Goal: Check status: Check status

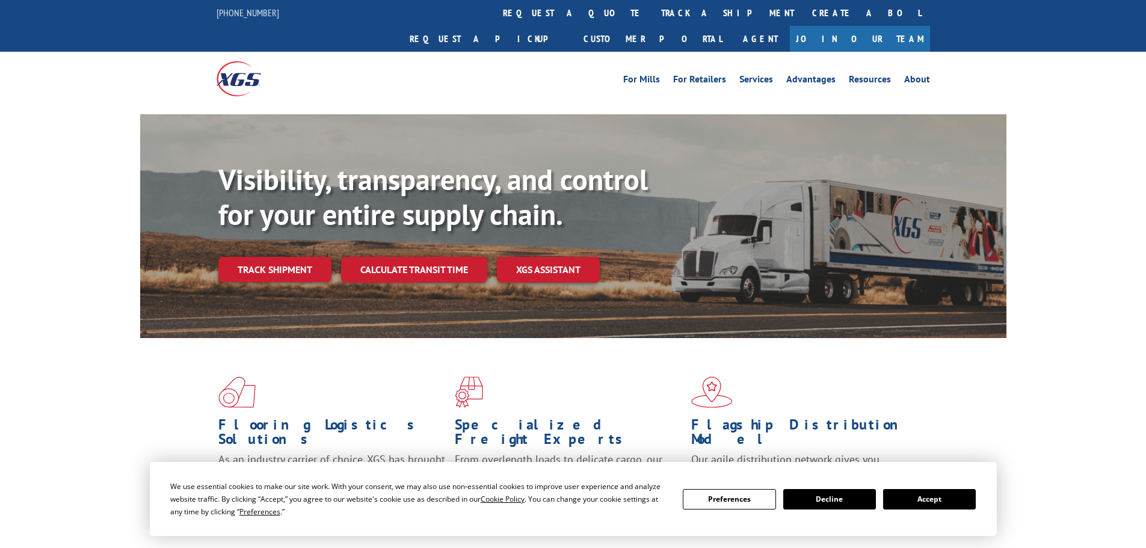
drag, startPoint x: 951, startPoint y: 500, endPoint x: 858, endPoint y: 470, distance: 97.3
click at [945, 498] on button "Accept" at bounding box center [929, 499] width 93 height 20
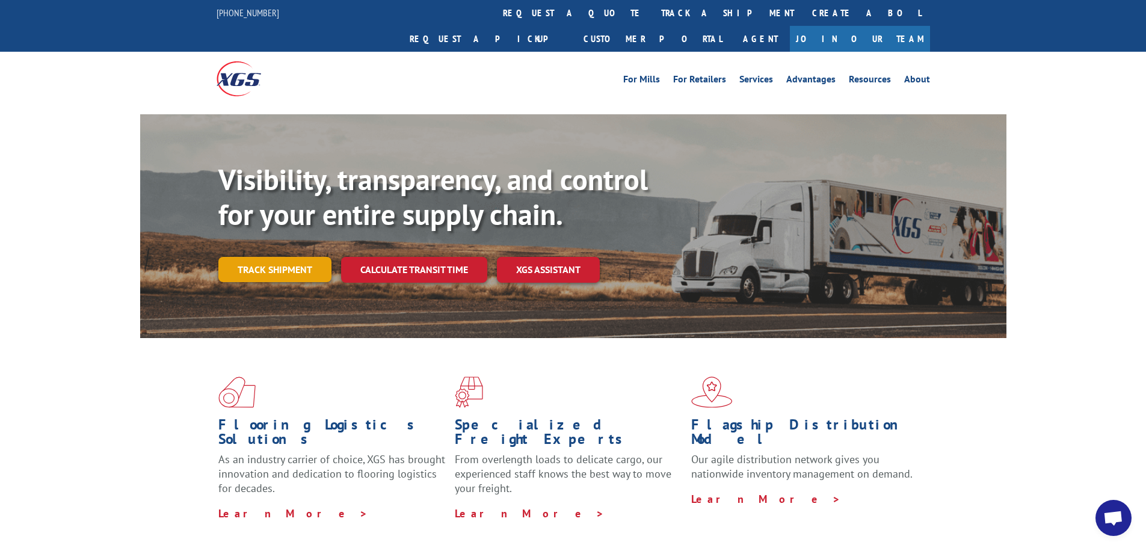
click at [296, 257] on link "Track shipment" at bounding box center [274, 269] width 113 height 25
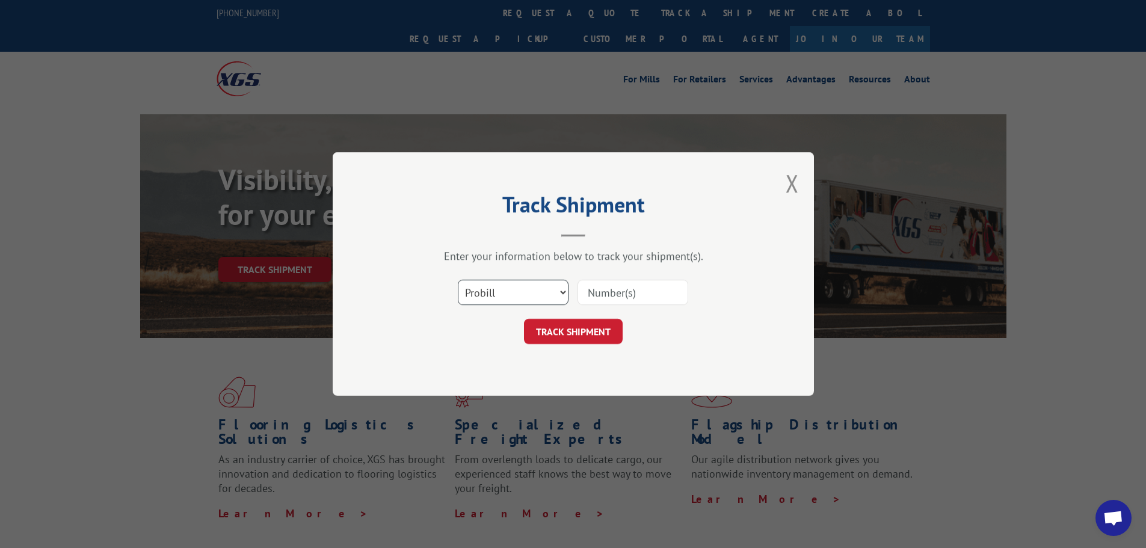
click at [481, 290] on select "Select category... Probill BOL PO" at bounding box center [513, 292] width 111 height 25
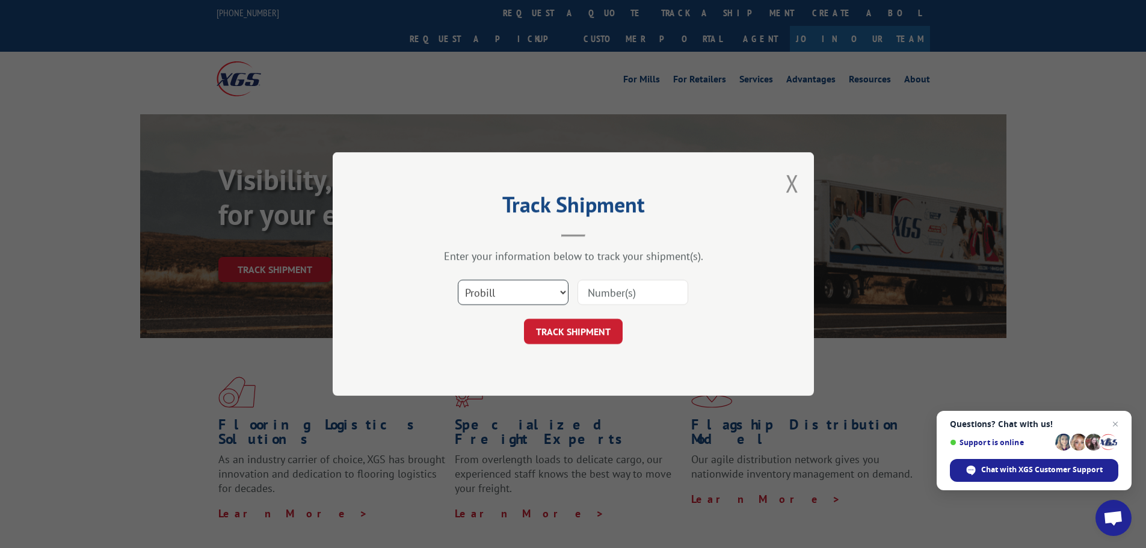
select select "po"
click at [458, 280] on select "Select category... Probill BOL PO" at bounding box center [513, 292] width 111 height 25
click at [608, 289] on input at bounding box center [633, 292] width 111 height 25
paste input "04523446"
type input "04523446"
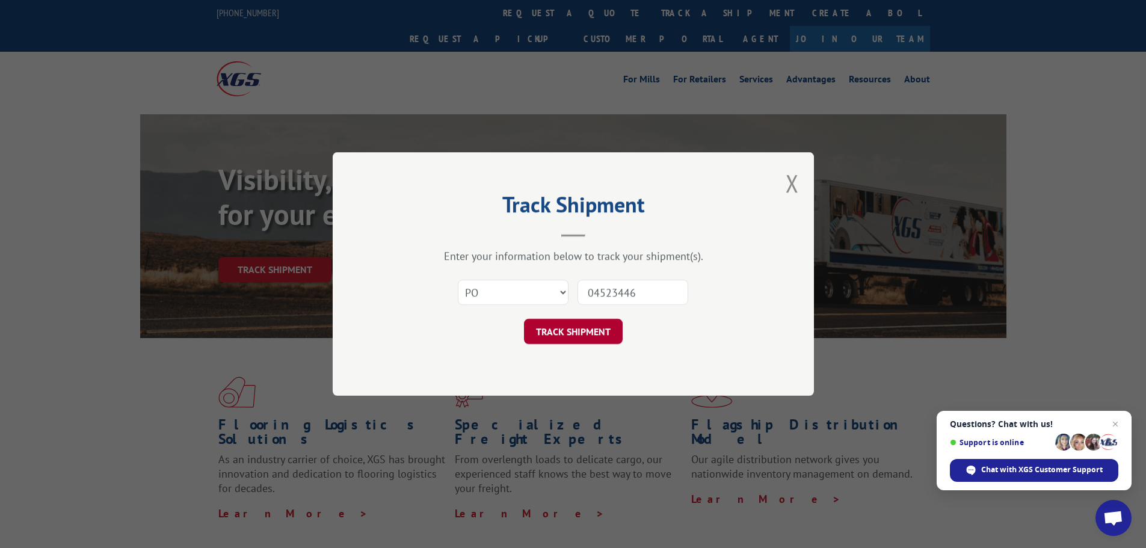
click at [592, 324] on button "TRACK SHIPMENT" at bounding box center [573, 331] width 99 height 25
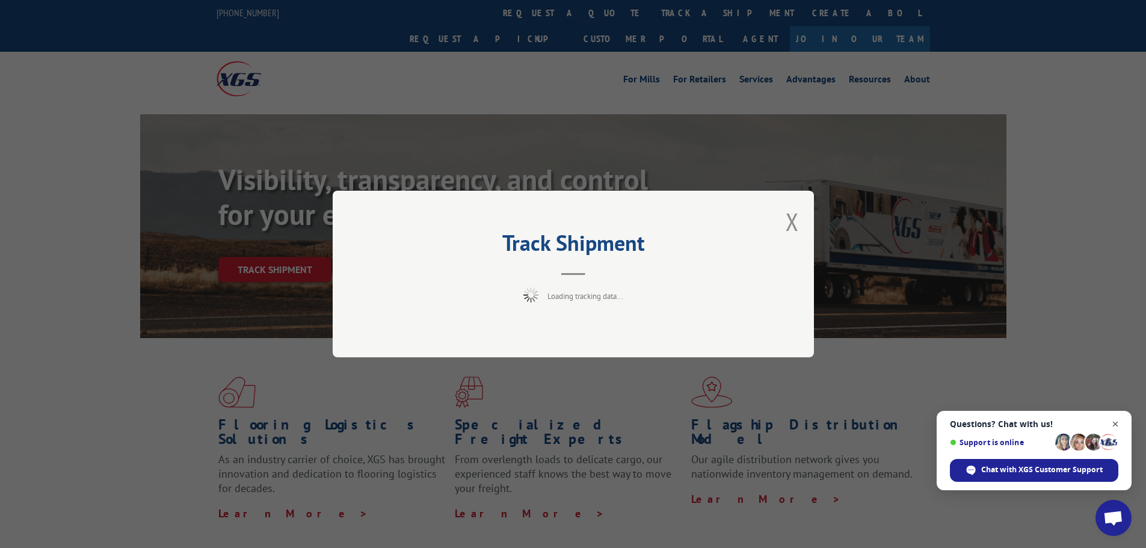
drag, startPoint x: 1119, startPoint y: 421, endPoint x: 1051, endPoint y: 416, distance: 68.2
click at [1119, 422] on span "Close chat" at bounding box center [1116, 424] width 15 height 15
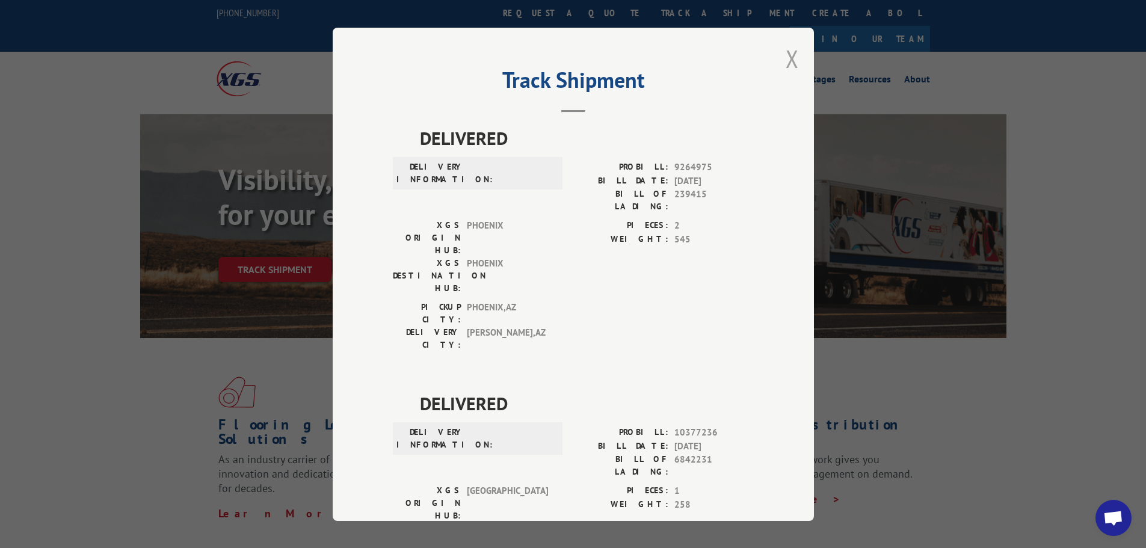
click at [788, 60] on button "Close modal" at bounding box center [792, 59] width 13 height 32
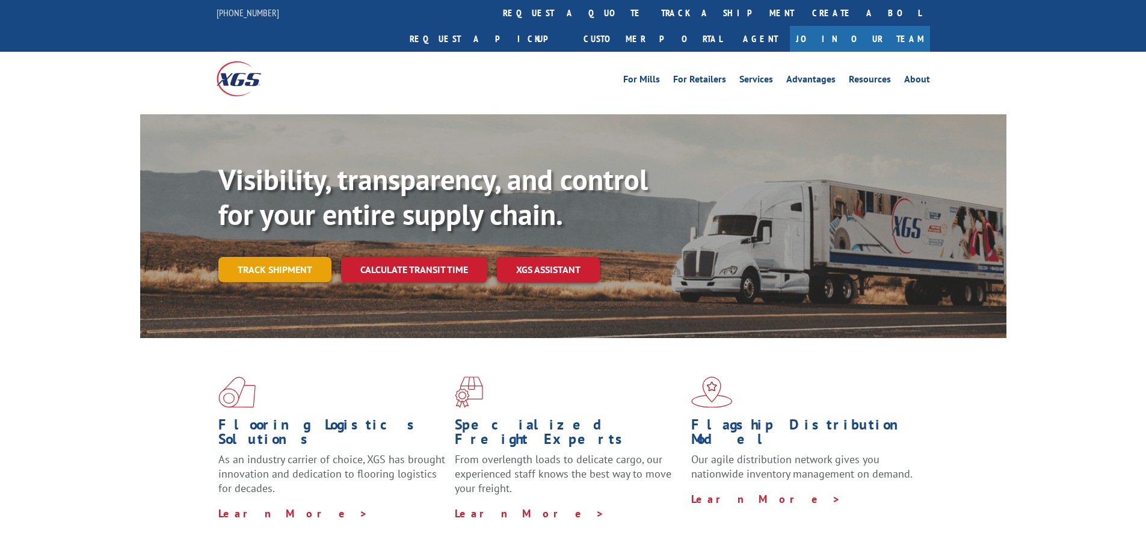
click at [242, 257] on link "Track shipment" at bounding box center [274, 269] width 113 height 25
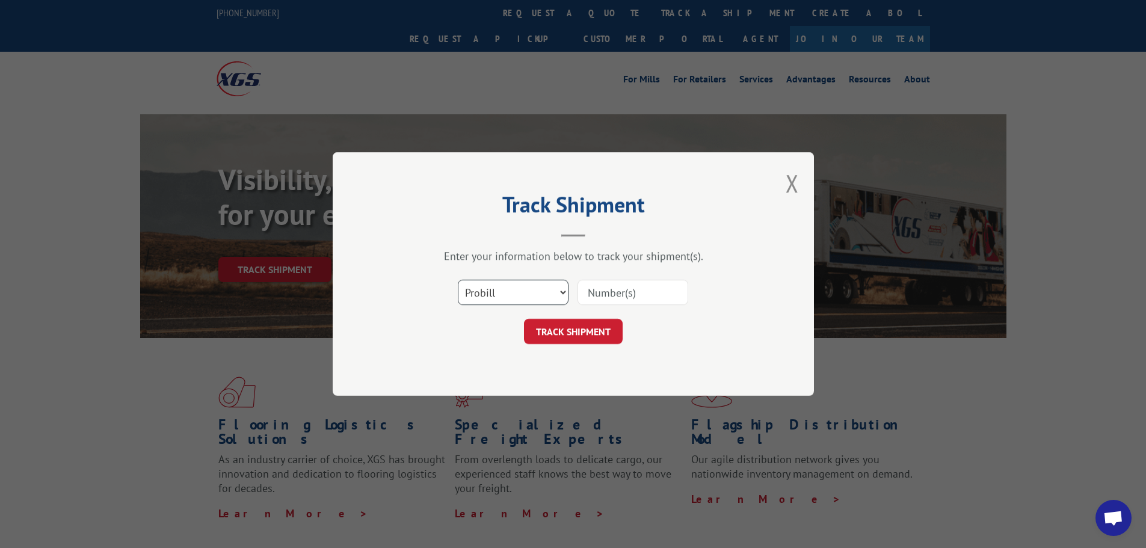
click at [481, 290] on select "Select category... Probill BOL PO" at bounding box center [513, 292] width 111 height 25
select select "po"
click at [458, 280] on select "Select category... Probill BOL PO" at bounding box center [513, 292] width 111 height 25
click at [607, 296] on input at bounding box center [633, 292] width 111 height 25
paste input "04523318"
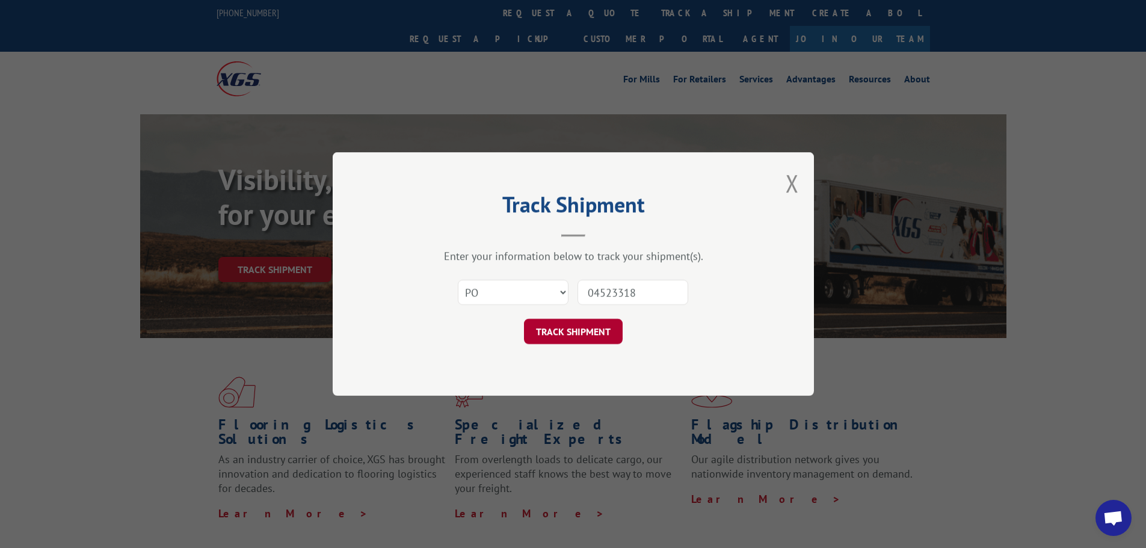
type input "04523318"
click at [589, 339] on button "TRACK SHIPMENT" at bounding box center [573, 331] width 99 height 25
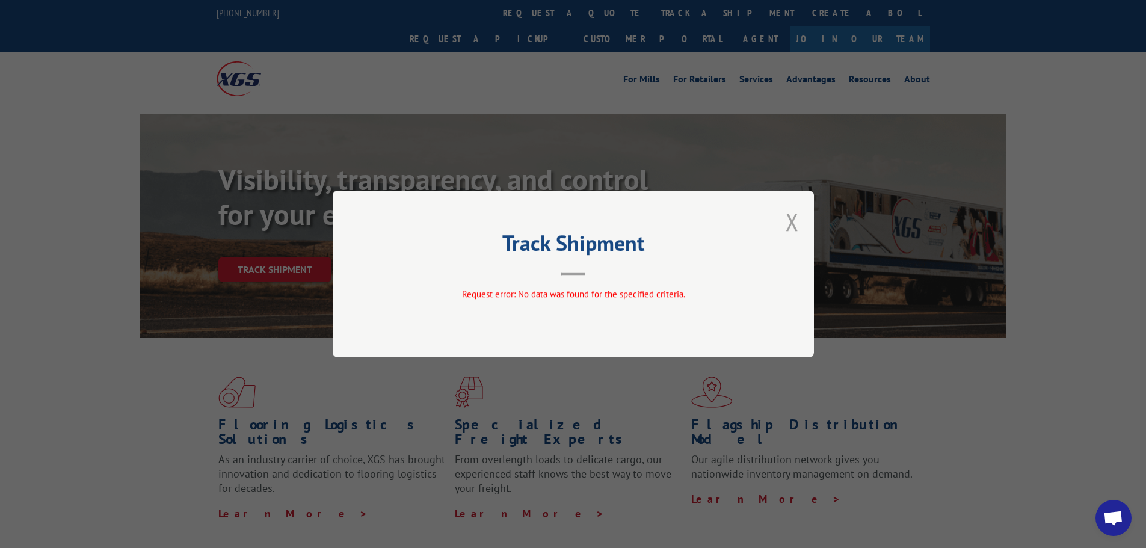
click at [786, 226] on button "Close modal" at bounding box center [792, 222] width 13 height 32
